Goal: Check status: Check status

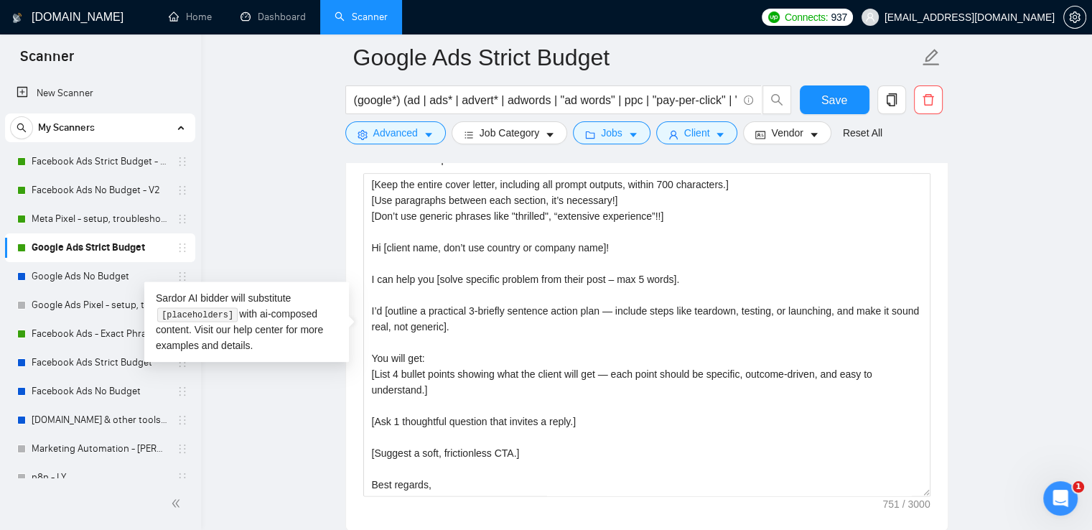
click at [289, 108] on main "Google Ads Strict Budget (google*) (ad | ads* | advert* | adwords | "ad words" …" at bounding box center [646, 425] width 845 height 4242
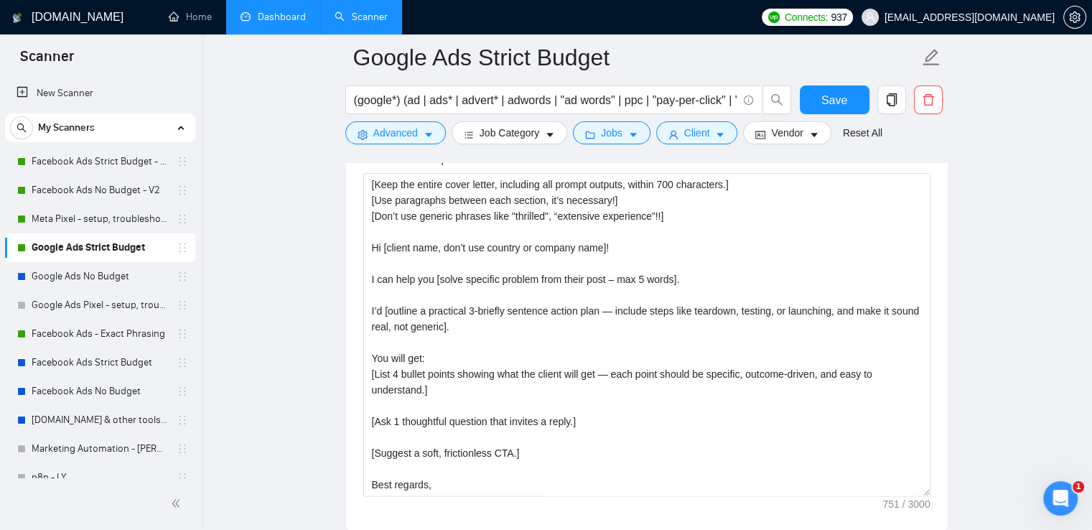
click at [276, 18] on link "Dashboard" at bounding box center [273, 17] width 65 height 12
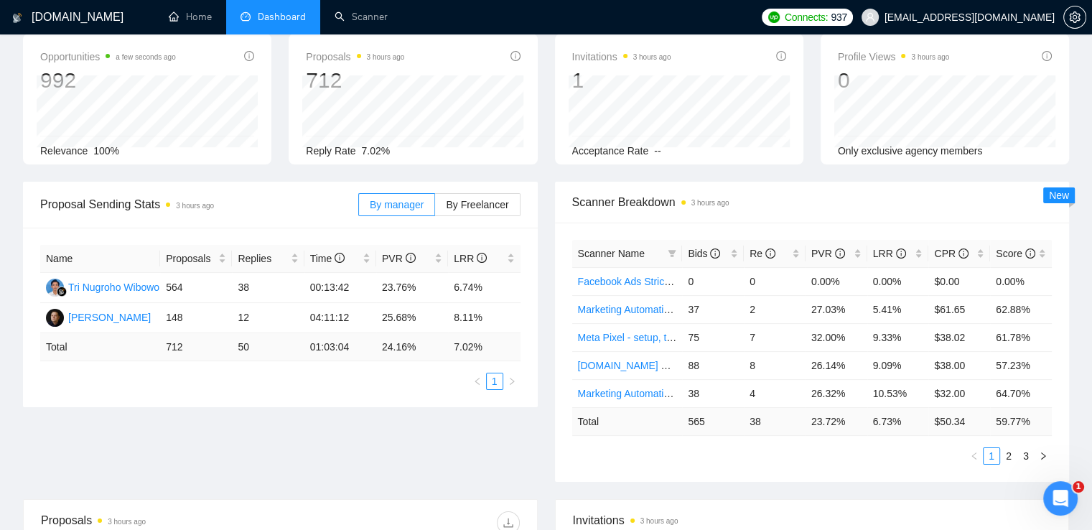
scroll to position [52, 0]
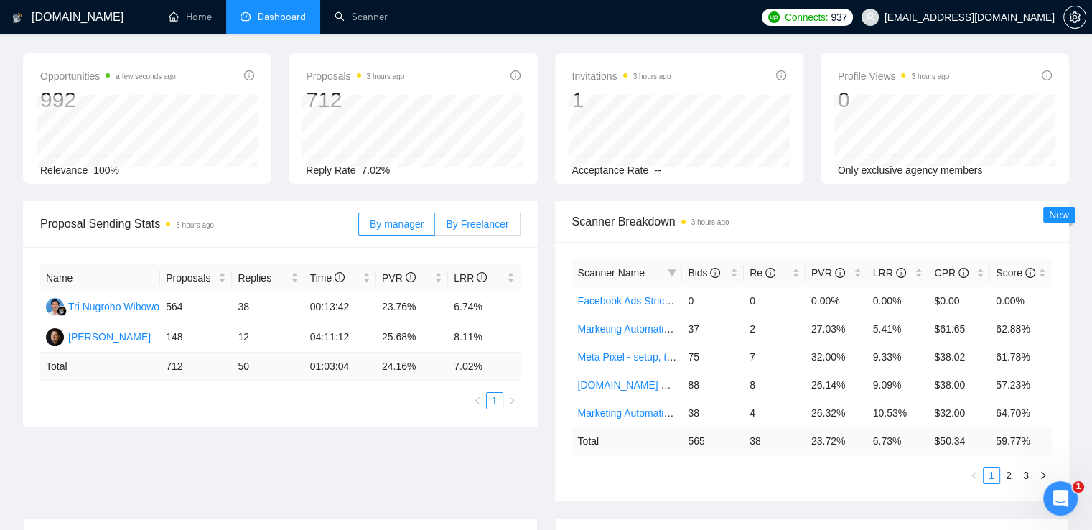
click at [478, 230] on label "By Freelancer" at bounding box center [477, 224] width 85 height 23
click at [435, 228] on input "By Freelancer" at bounding box center [435, 228] width 0 height 0
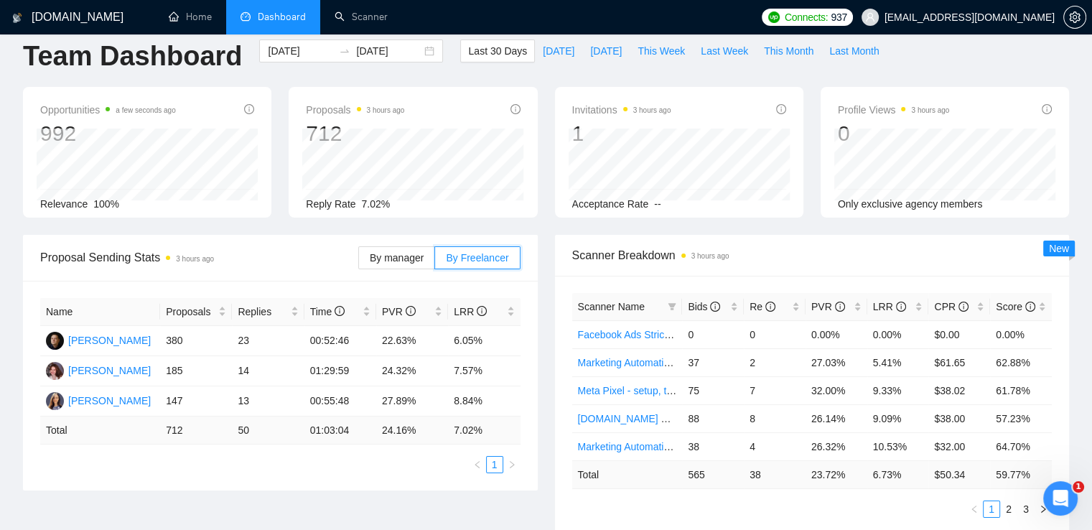
scroll to position [0, 0]
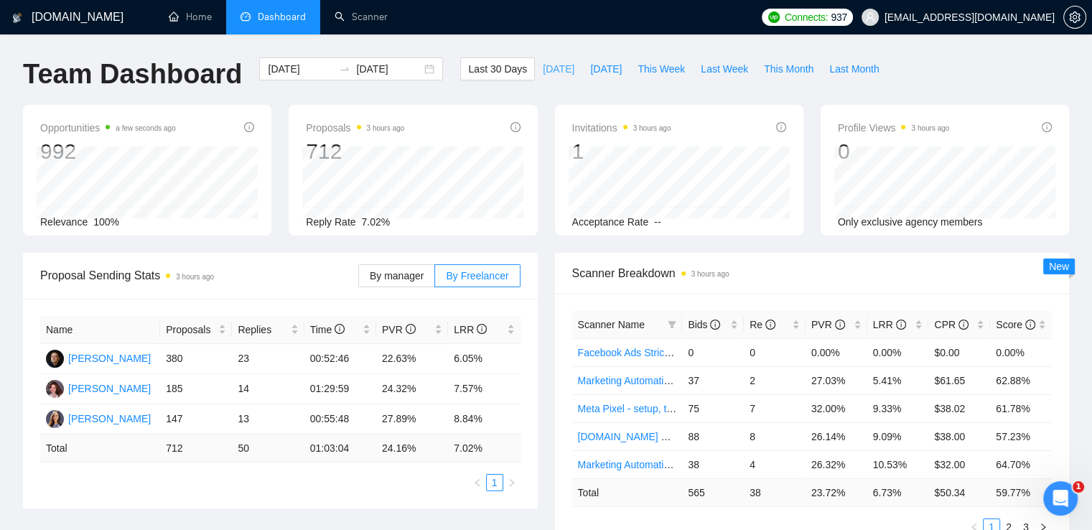
click at [535, 65] on button "[DATE]" at bounding box center [558, 68] width 47 height 23
type input "[DATE]"
